Goal: Entertainment & Leisure: Consume media (video, audio)

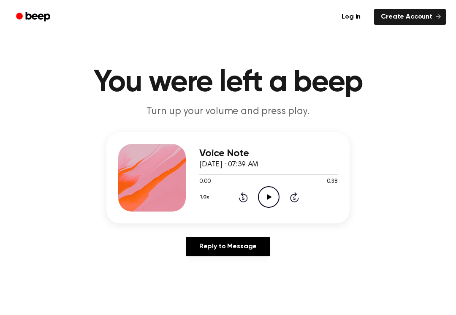
click at [272, 185] on div "0:00 0:38" at bounding box center [268, 181] width 139 height 9
click at [274, 201] on icon "Play Audio" at bounding box center [269, 197] width 22 height 22
click at [262, 195] on icon "Pause Audio" at bounding box center [269, 197] width 22 height 22
click at [279, 193] on icon "Play Audio" at bounding box center [269, 197] width 22 height 22
click at [270, 197] on icon at bounding box center [269, 196] width 4 height 5
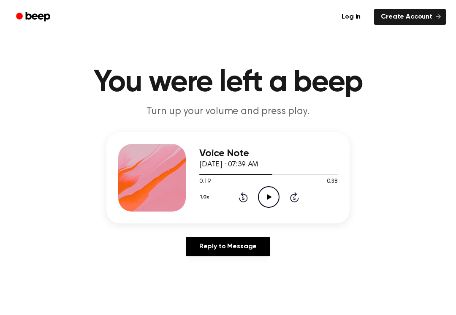
click at [275, 200] on icon "Play Audio" at bounding box center [269, 197] width 22 height 22
click at [263, 191] on icon "Pause Audio" at bounding box center [269, 197] width 22 height 22
click at [272, 188] on icon "Play Audio" at bounding box center [269, 197] width 22 height 22
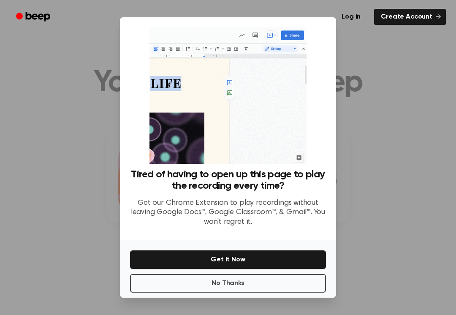
click at [126, 114] on div "Tired of having to open up this page to play the recording every time? Get our …" at bounding box center [228, 128] width 216 height 223
click at [213, 280] on button "No Thanks" at bounding box center [228, 283] width 196 height 19
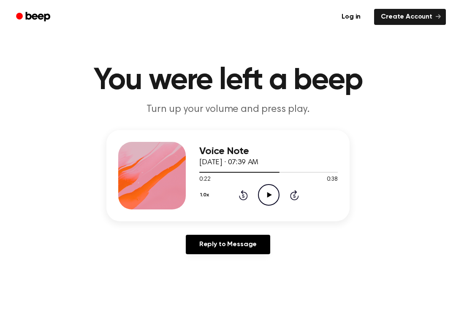
click at [272, 190] on icon "Play Audio" at bounding box center [269, 195] width 22 height 22
click at [274, 199] on icon "Pause Audio" at bounding box center [269, 195] width 22 height 22
